Goal: Find specific page/section: Find specific page/section

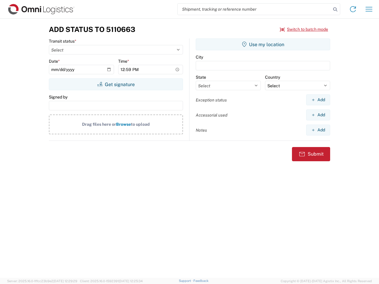
click at [254, 9] on input "search" at bounding box center [253, 9] width 153 height 11
click at [335, 9] on icon at bounding box center [335, 9] width 8 height 8
click at [353, 9] on icon at bounding box center [352, 8] width 9 height 9
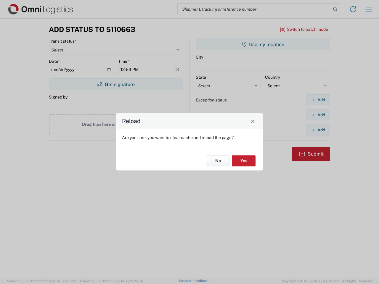
click at [369, 9] on div "Reload Are you sure, you want to clear cache and reload the page? No Yes" at bounding box center [189, 142] width 379 height 284
click at [304, 29] on div "Reload Are you sure, you want to clear cache and reload the page? No Yes" at bounding box center [189, 142] width 379 height 284
click at [116, 84] on div "Reload Are you sure, you want to clear cache and reload the page? No Yes" at bounding box center [189, 142] width 379 height 284
click at [263, 44] on div "Reload Are you sure, you want to clear cache and reload the page? No Yes" at bounding box center [189, 142] width 379 height 284
click at [318, 100] on div "Reload Are you sure, you want to clear cache and reload the page? No Yes" at bounding box center [189, 142] width 379 height 284
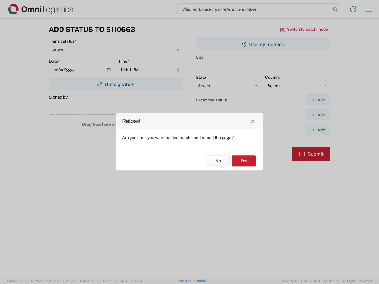
click at [318, 115] on div "Reload Are you sure, you want to clear cache and reload the page? No Yes" at bounding box center [189, 142] width 379 height 284
click at [318, 130] on div "Reload Are you sure, you want to clear cache and reload the page? No Yes" at bounding box center [189, 142] width 379 height 284
